Goal: Task Accomplishment & Management: Manage account settings

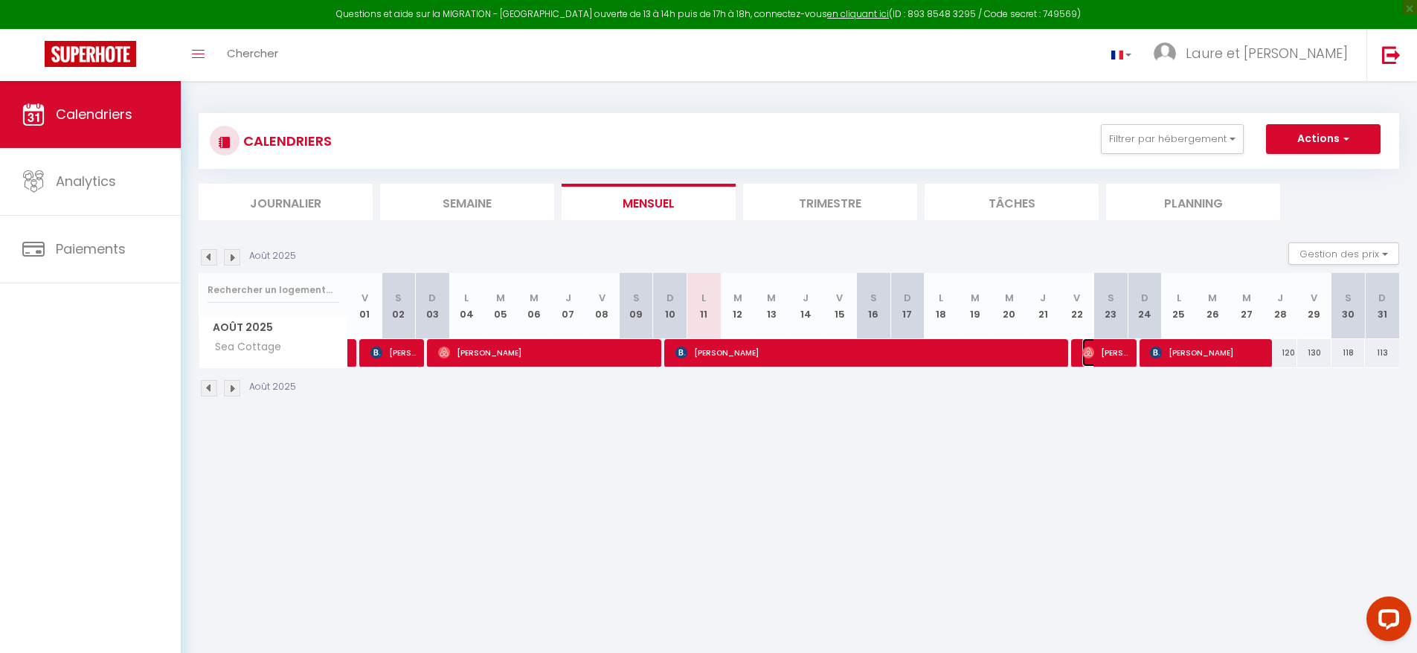
click at [1114, 359] on span "[PERSON_NAME]" at bounding box center [1104, 352] width 45 height 28
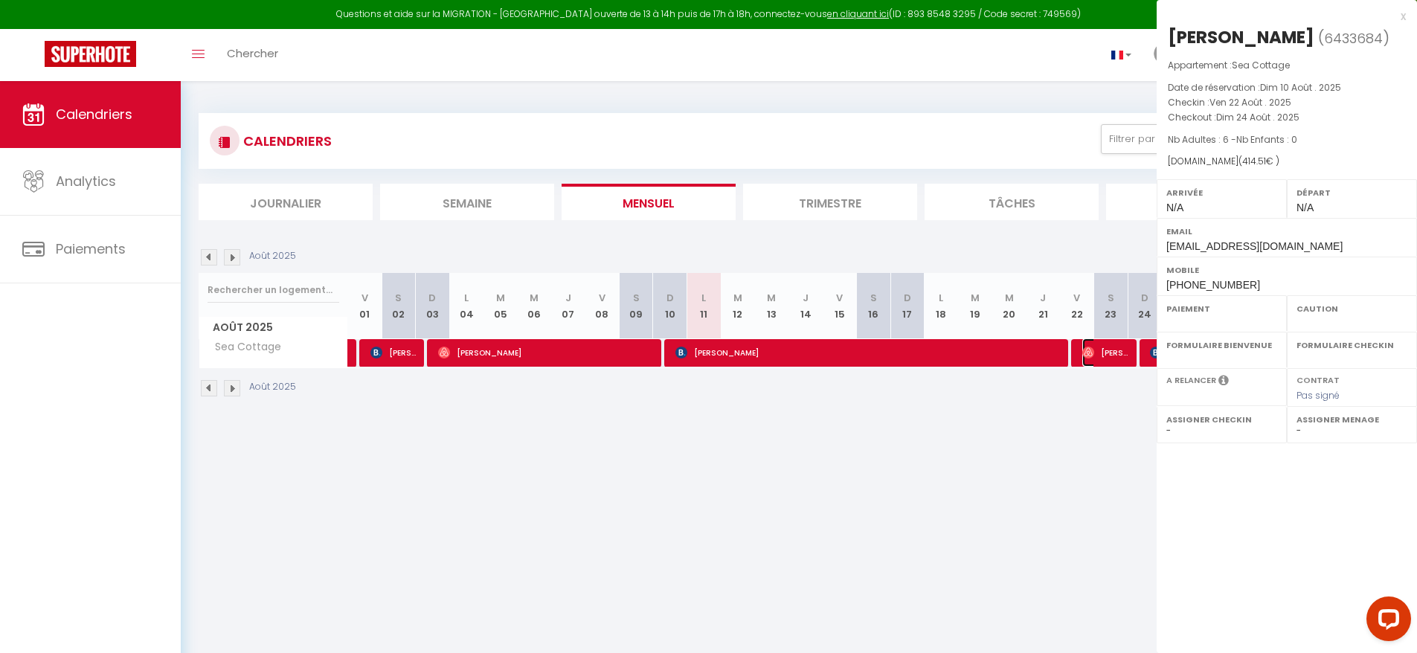
select select "OK"
select select "0"
select select "1"
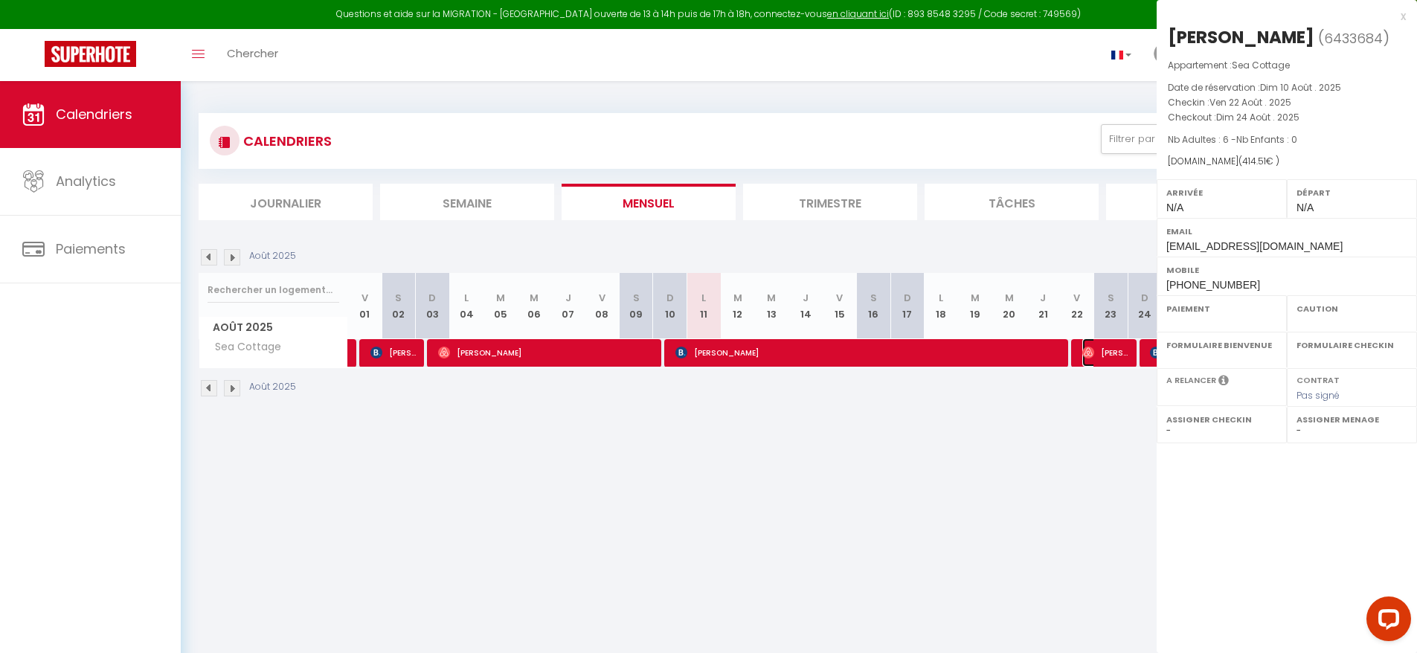
select select
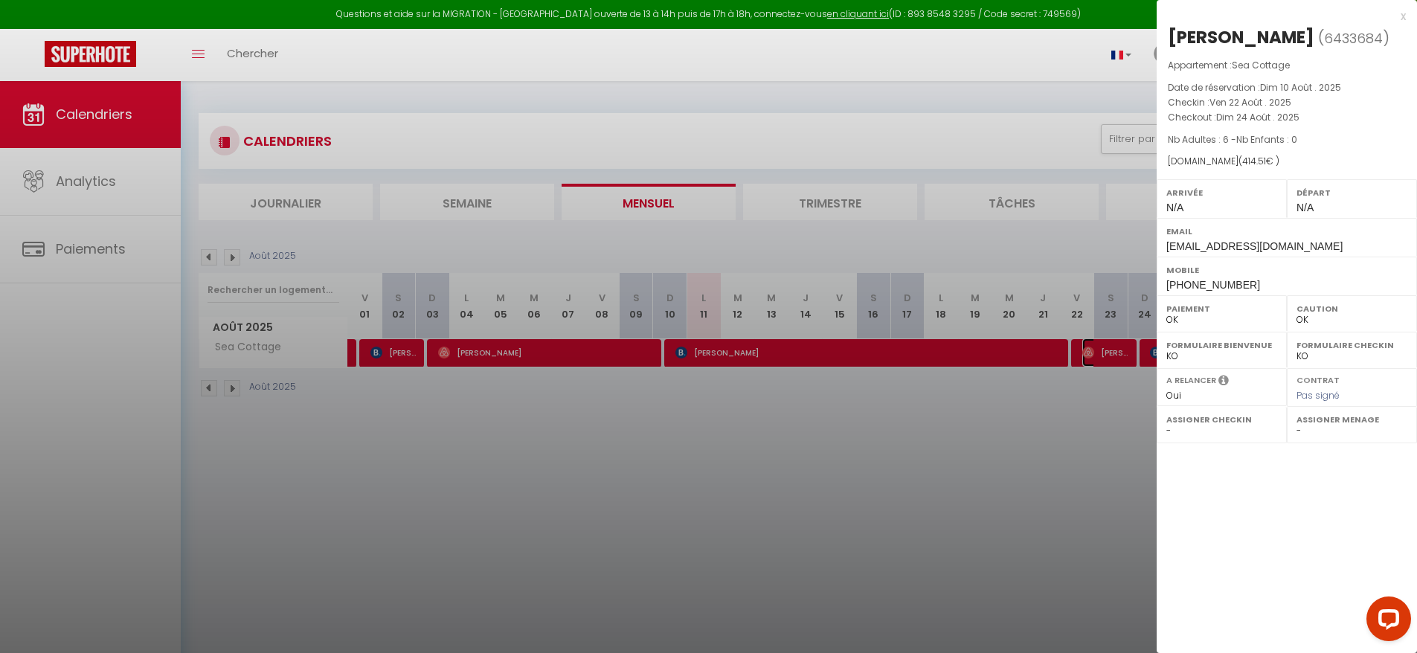
select select "30864"
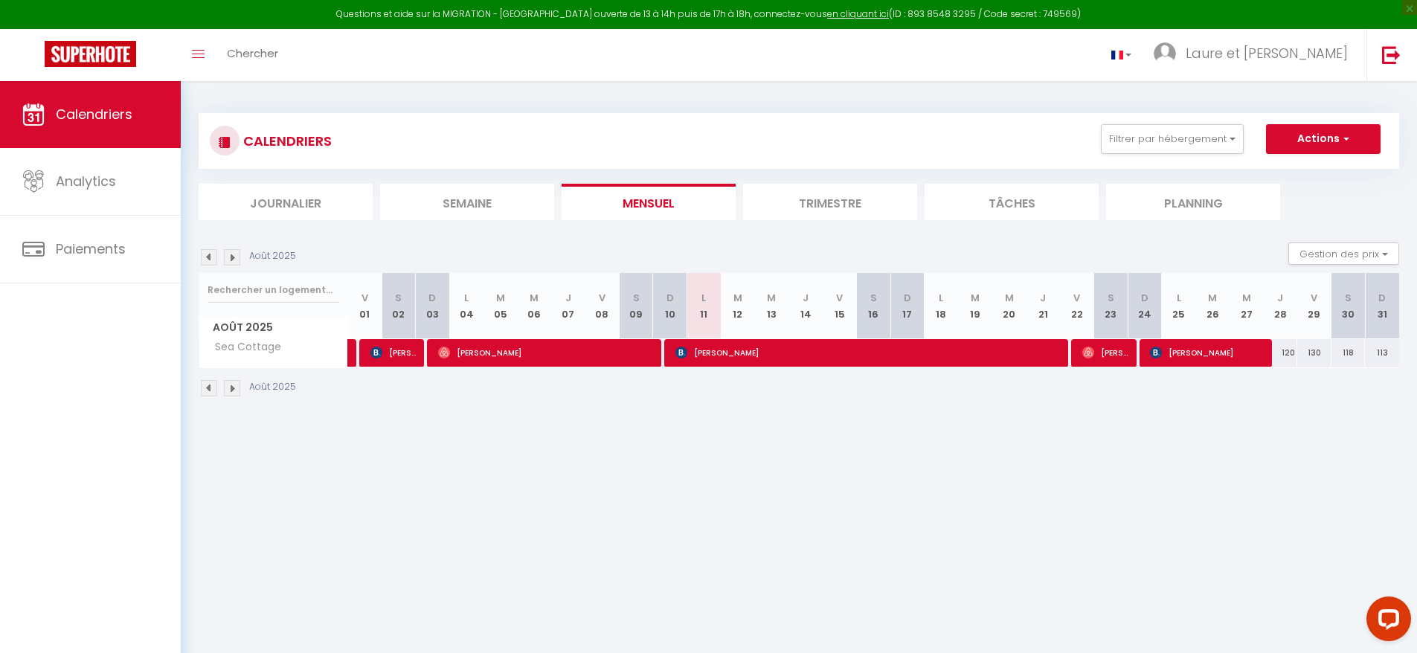
click at [231, 389] on img at bounding box center [232, 388] width 16 height 16
